Goal: Task Accomplishment & Management: Manage account settings

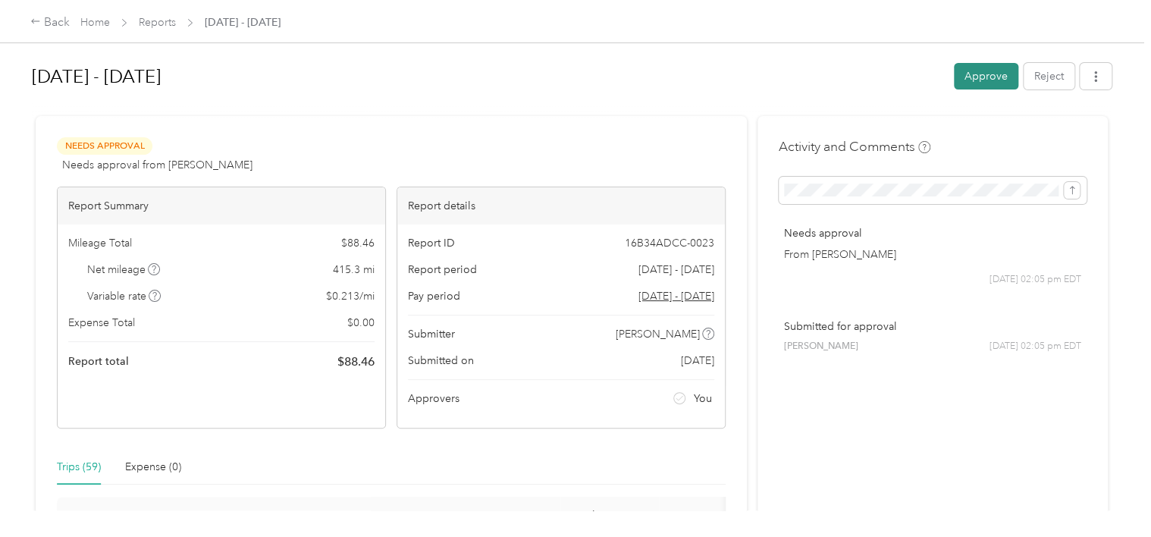
click at [985, 75] on button "Approve" at bounding box center [986, 76] width 64 height 27
